Goal: Find specific page/section: Find specific page/section

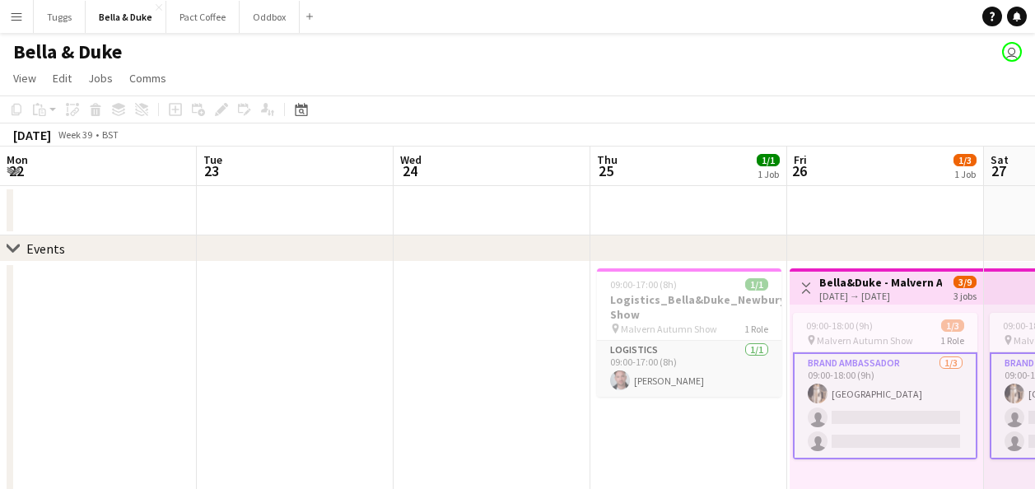
scroll to position [0, 452]
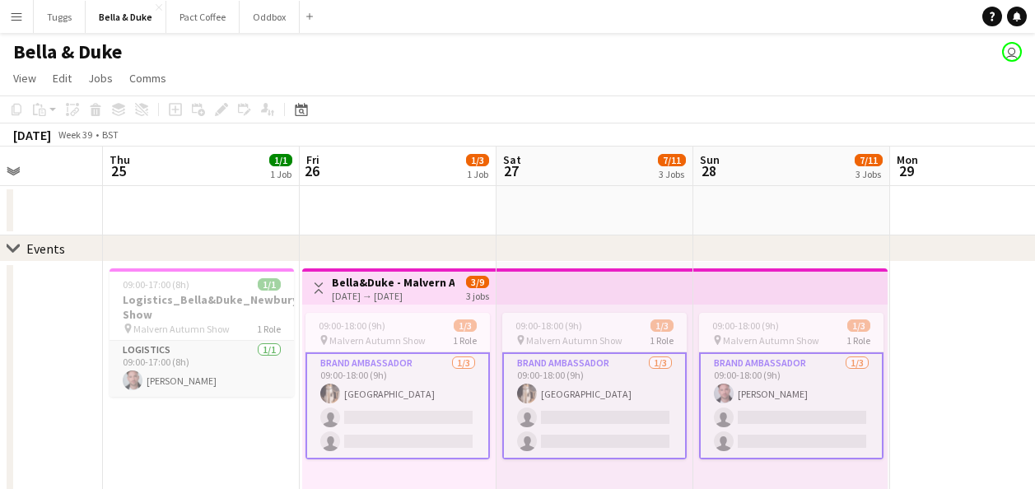
drag, startPoint x: 613, startPoint y: 213, endPoint x: 183, endPoint y: 213, distance: 429.9
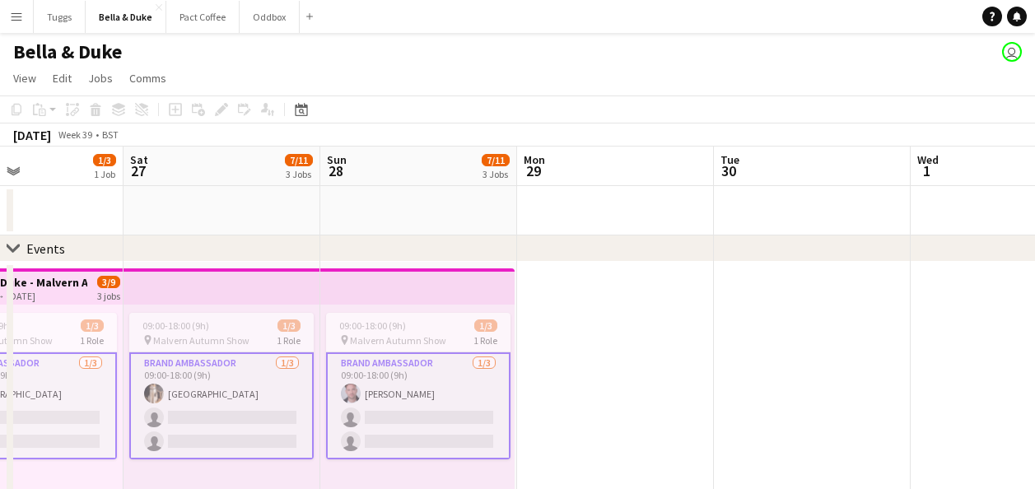
drag, startPoint x: 375, startPoint y: 213, endPoint x: 680, endPoint y: 202, distance: 305.8
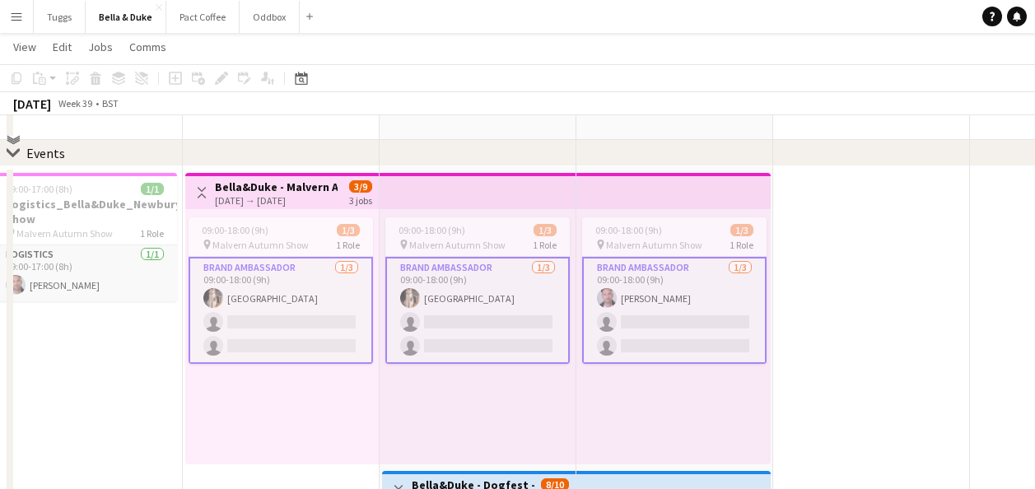
scroll to position [0, 0]
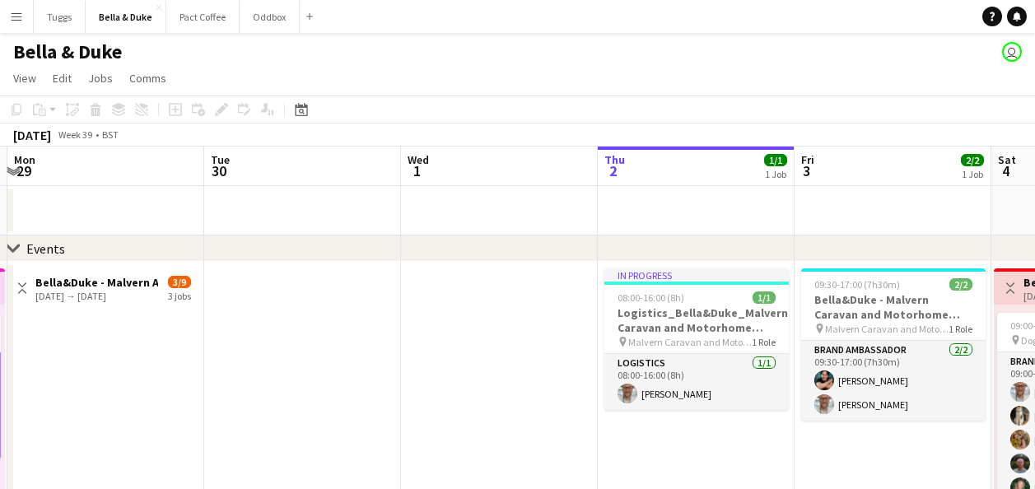
drag, startPoint x: 930, startPoint y: 316, endPoint x: 164, endPoint y: 316, distance: 766.0
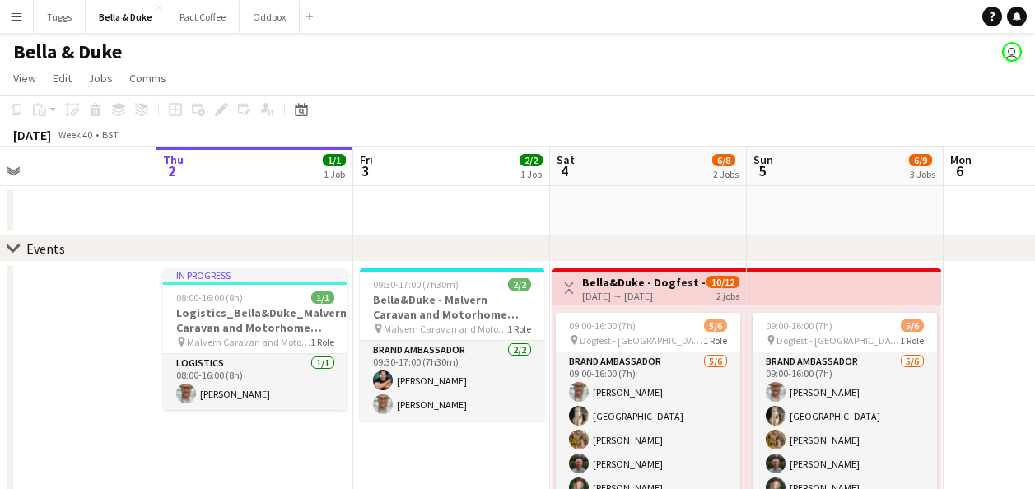
scroll to position [0, 462]
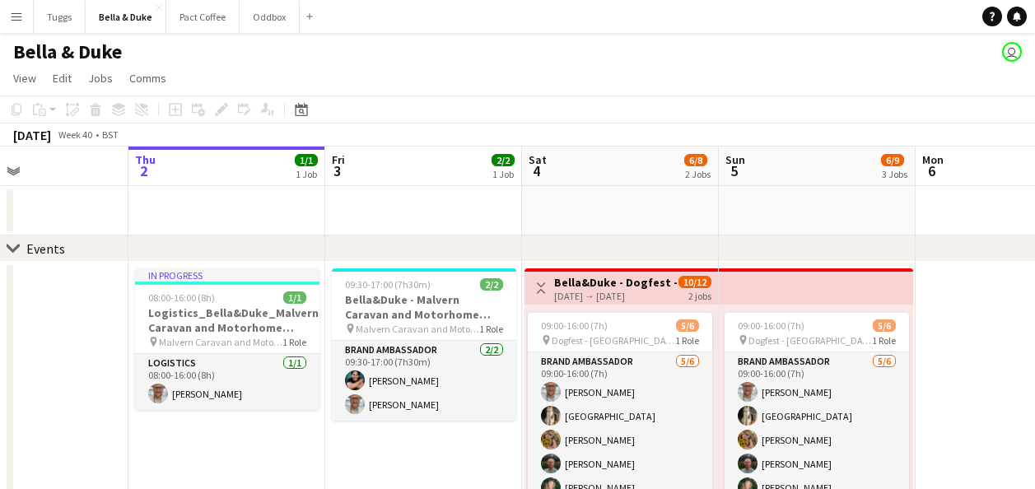
drag, startPoint x: 483, startPoint y: 328, endPoint x: 10, endPoint y: 364, distance: 474.1
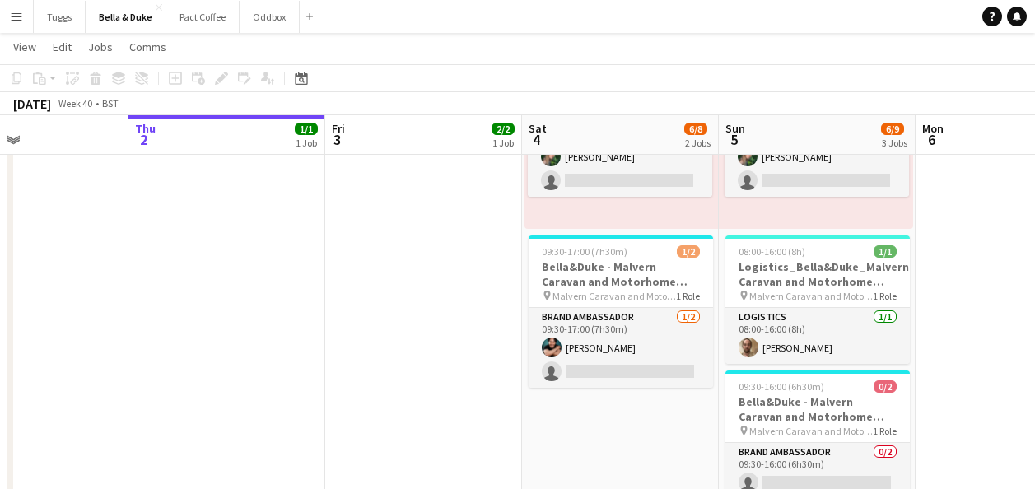
scroll to position [0, 511]
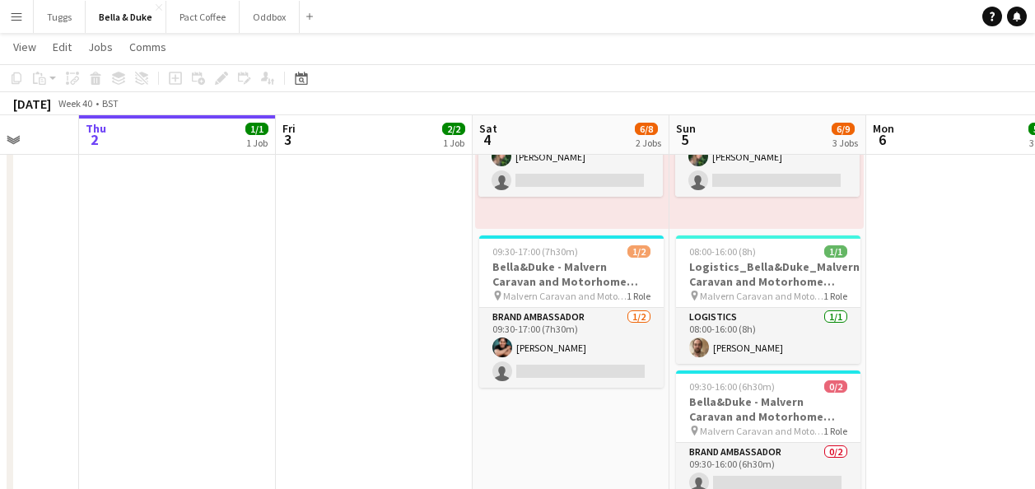
drag, startPoint x: 962, startPoint y: 322, endPoint x: 913, endPoint y: 328, distance: 49.8
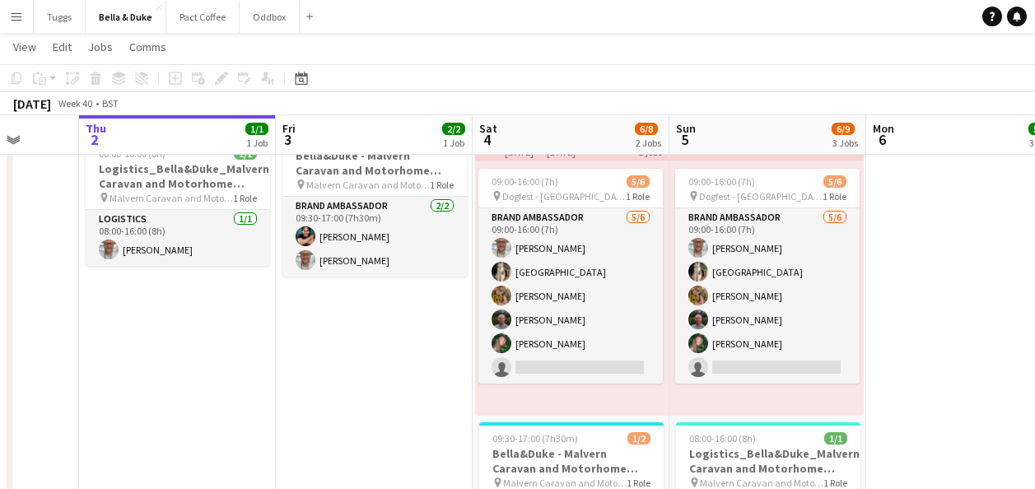
scroll to position [82, 0]
